Goal: Task Accomplishment & Management: Complete application form

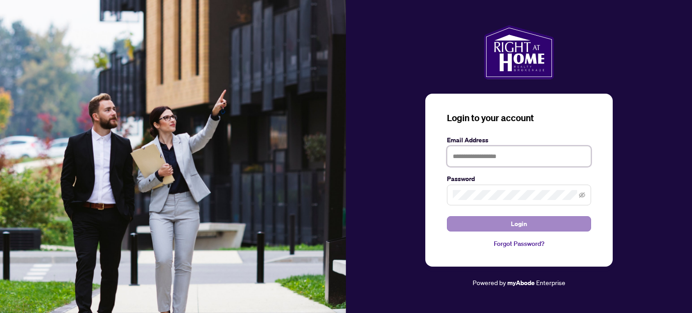
type input "**********"
click at [518, 223] on span "Login" at bounding box center [519, 224] width 16 height 14
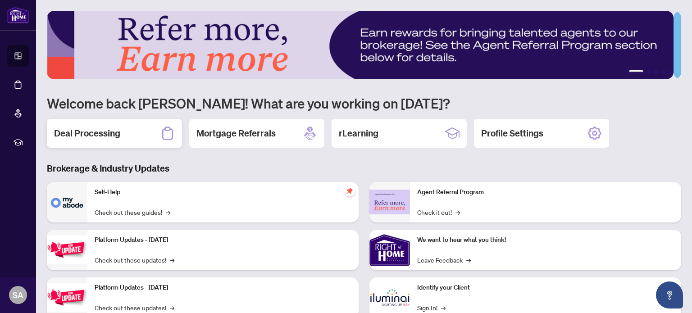
click at [113, 132] on h2 "Deal Processing" at bounding box center [87, 133] width 66 height 13
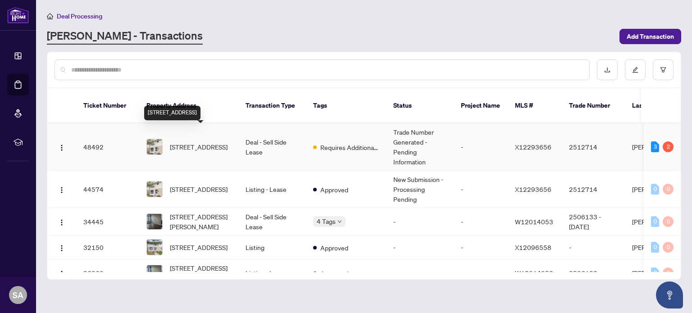
click at [181, 142] on span "[STREET_ADDRESS]" at bounding box center [199, 147] width 58 height 10
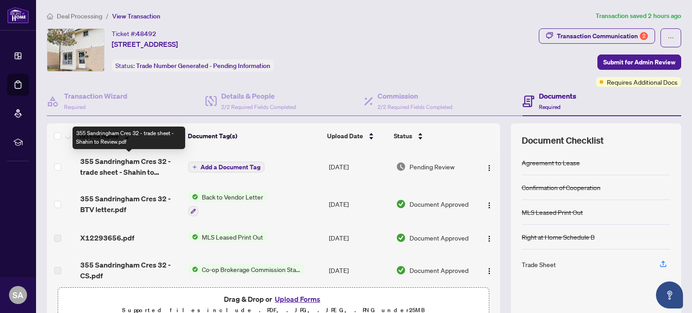
click at [145, 166] on span "355 Sandringham Cres 32 - trade sheet - Shahin to Review.pdf" at bounding box center [130, 167] width 101 height 22
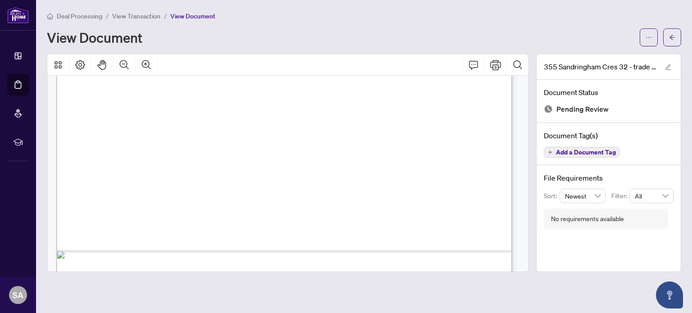
scroll to position [387, 0]
click at [497, 61] on icon "Print" at bounding box center [495, 65] width 11 height 10
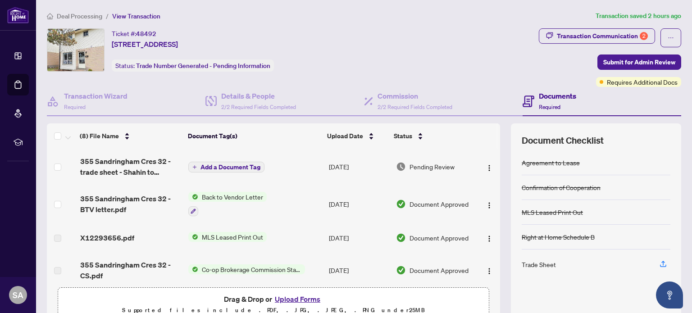
click at [191, 162] on button "Add a Document Tag" at bounding box center [226, 167] width 76 height 11
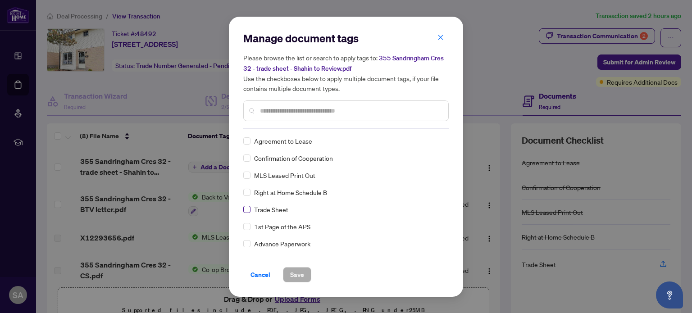
click at [245, 204] on label at bounding box center [246, 209] width 7 height 10
click at [299, 276] on span "Save" at bounding box center [297, 274] width 14 height 14
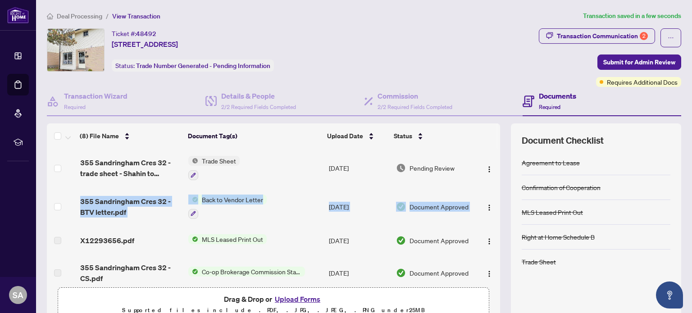
drag, startPoint x: 489, startPoint y: 172, endPoint x: 489, endPoint y: 194, distance: 22.1
click at [489, 194] on tbody "355 Sandringham Cres 32 - trade sheet - Shahin to Review.pdf Trade Sheet [DATE]…" at bounding box center [273, 297] width 453 height 296
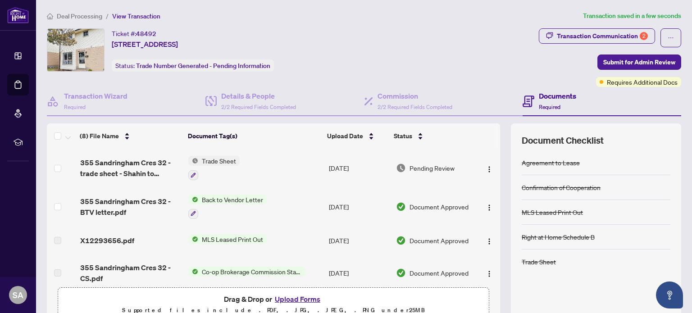
click at [476, 226] on td at bounding box center [488, 240] width 24 height 29
click at [285, 296] on button "Upload Forms" at bounding box center [297, 299] width 51 height 12
click at [285, 297] on button "Upload Forms" at bounding box center [297, 299] width 51 height 12
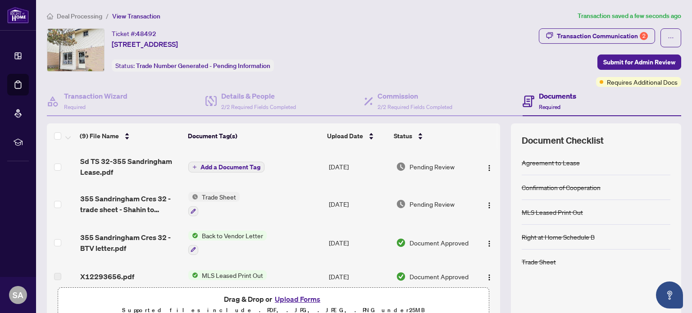
click at [192, 165] on icon "plus" at bounding box center [194, 167] width 5 height 5
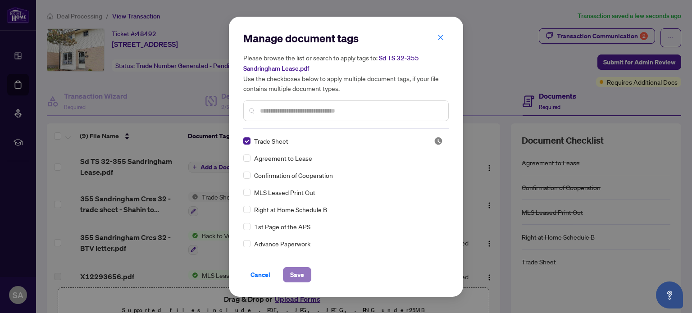
click at [294, 272] on span "Save" at bounding box center [297, 274] width 14 height 14
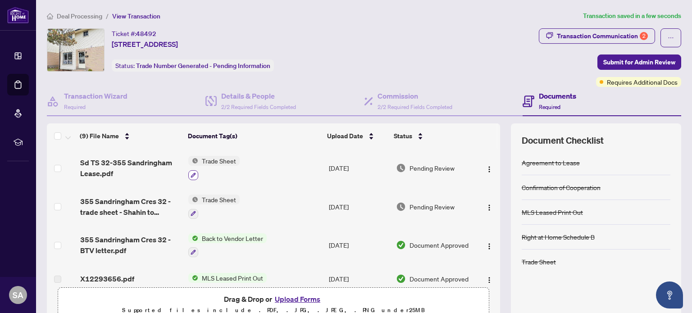
click at [191, 172] on icon "button" at bounding box center [192, 174] width 5 height 5
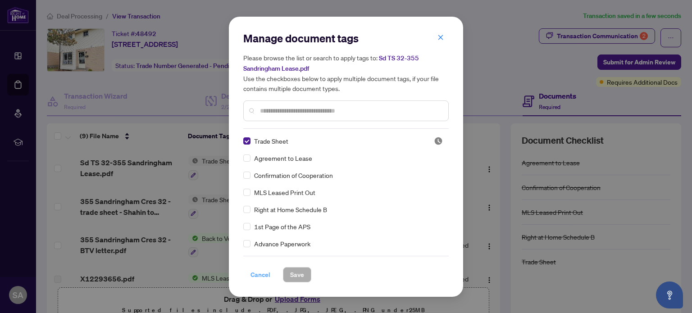
click at [266, 276] on span "Cancel" at bounding box center [260, 274] width 20 height 14
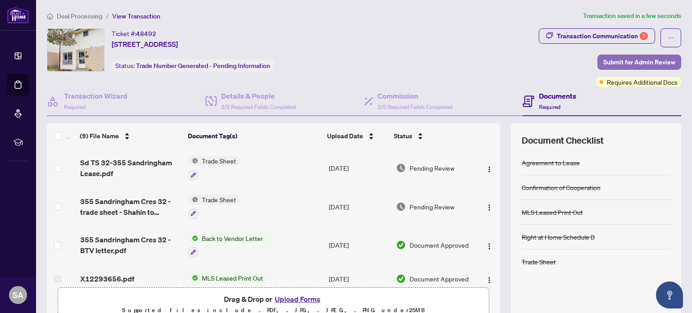
click at [639, 64] on span "Submit for Admin Review" at bounding box center [639, 62] width 72 height 14
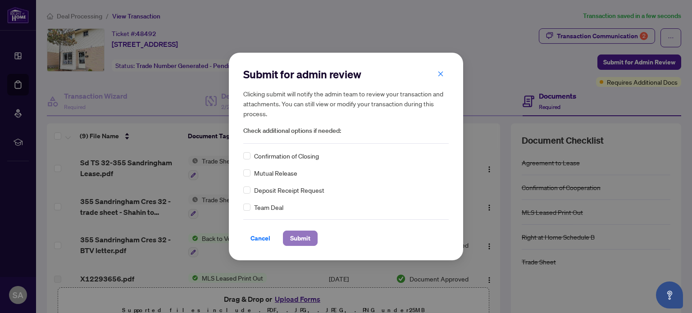
click at [291, 237] on span "Submit" at bounding box center [300, 238] width 20 height 14
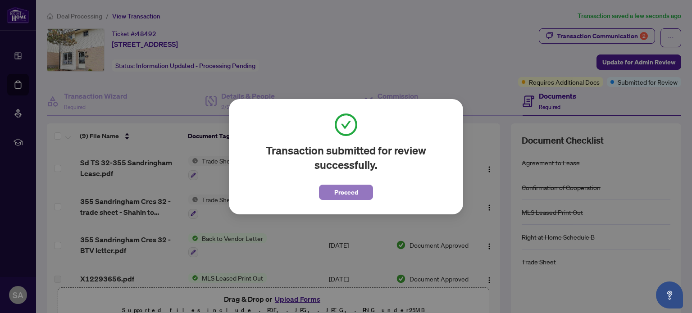
click at [338, 192] on span "Proceed" at bounding box center [346, 192] width 24 height 14
